Goal: Check status: Check status

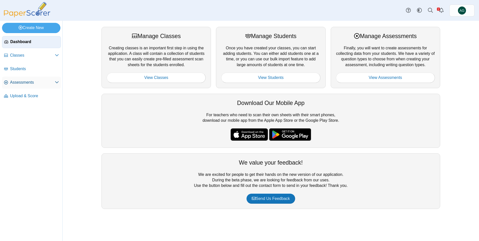
click at [14, 84] on span "Assessments" at bounding box center [32, 83] width 45 height 6
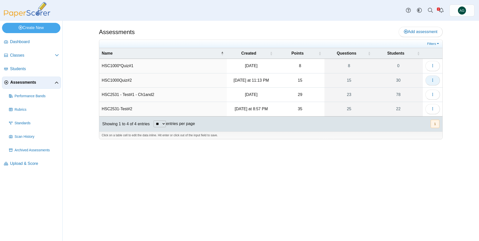
click at [431, 82] on icon "button" at bounding box center [432, 80] width 4 height 4
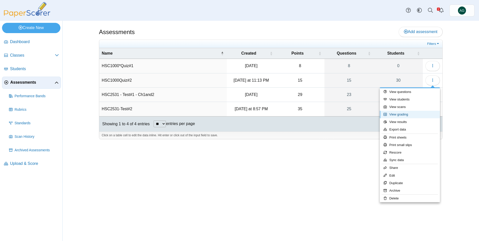
click at [403, 114] on link "View grading" at bounding box center [410, 115] width 60 height 8
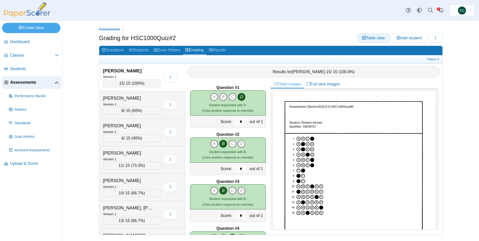
click at [370, 33] on link "Table view" at bounding box center [373, 38] width 33 height 10
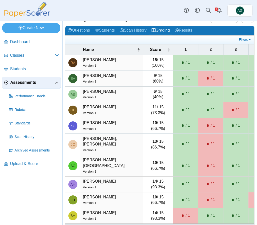
scroll to position [25, 0]
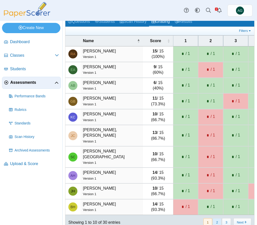
click at [215, 218] on button "2" at bounding box center [217, 222] width 9 height 8
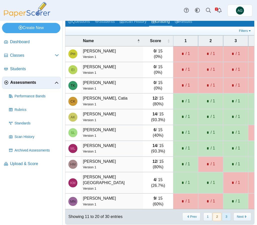
click at [223, 216] on button "3" at bounding box center [226, 216] width 9 height 8
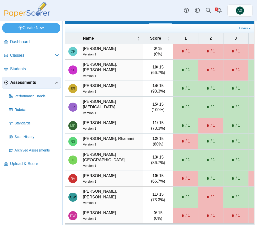
scroll to position [28, 0]
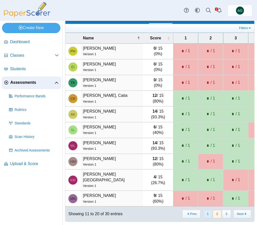
click at [204, 211] on button "1" at bounding box center [207, 214] width 9 height 8
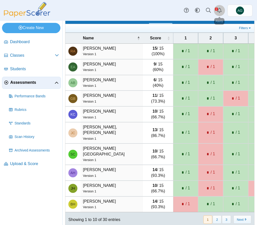
click at [220, 12] on use "Alerts" at bounding box center [219, 10] width 5 height 5
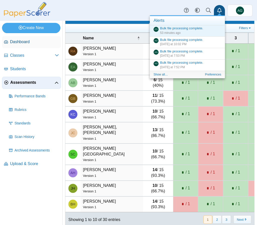
click at [28, 43] on span "Dashboard" at bounding box center [34, 42] width 49 height 6
